Goal: Task Accomplishment & Management: Manage account settings

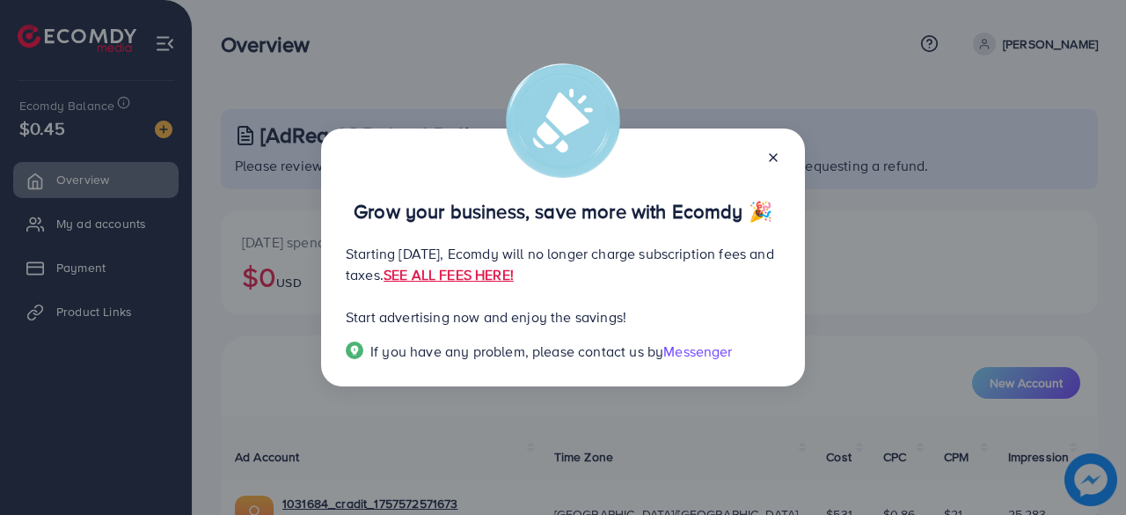
click at [771, 155] on line at bounding box center [773, 157] width 7 height 7
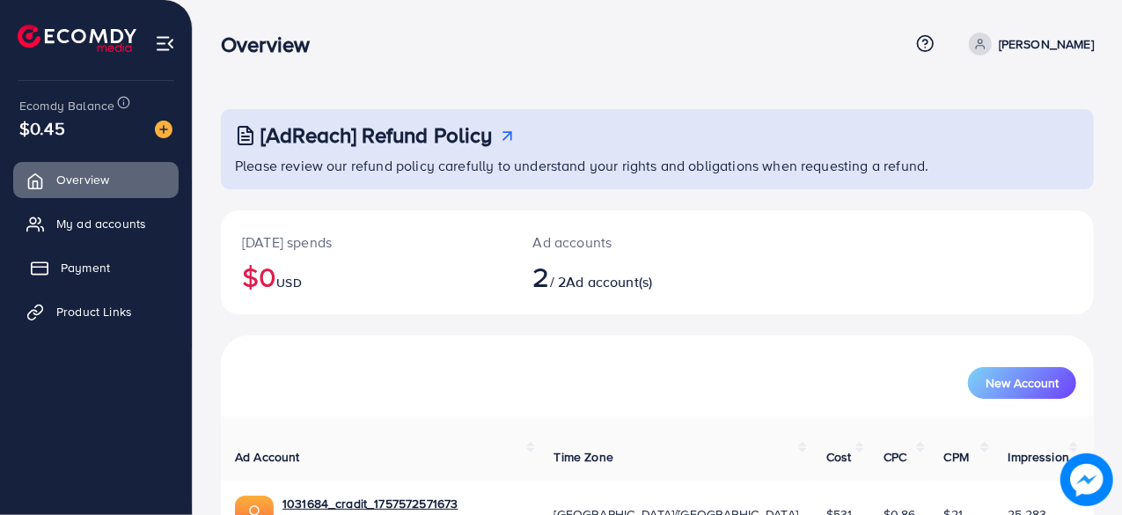
click at [72, 260] on span "Payment" at bounding box center [85, 268] width 49 height 18
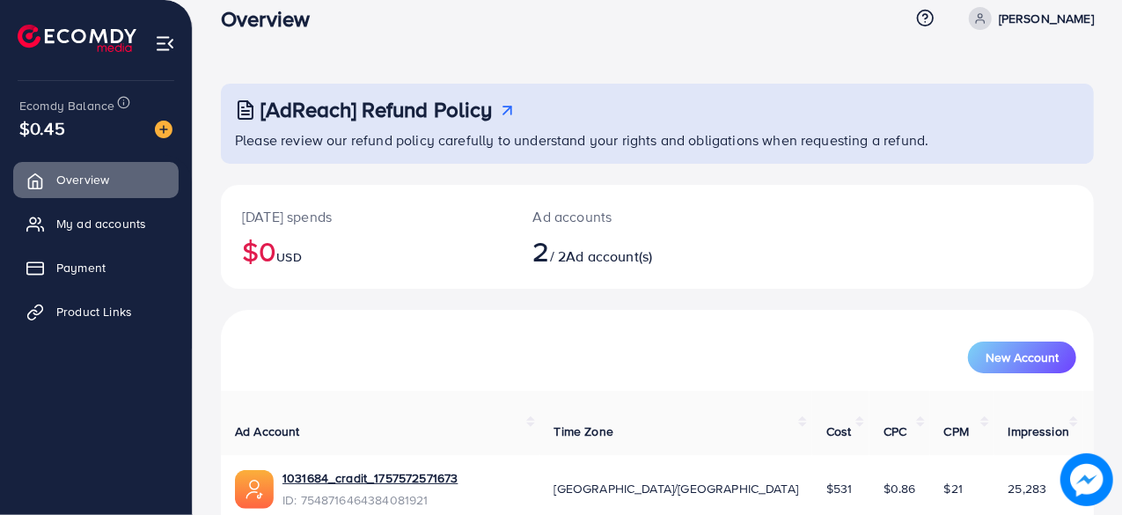
scroll to position [26, 0]
